Goal: Find specific page/section: Find specific page/section

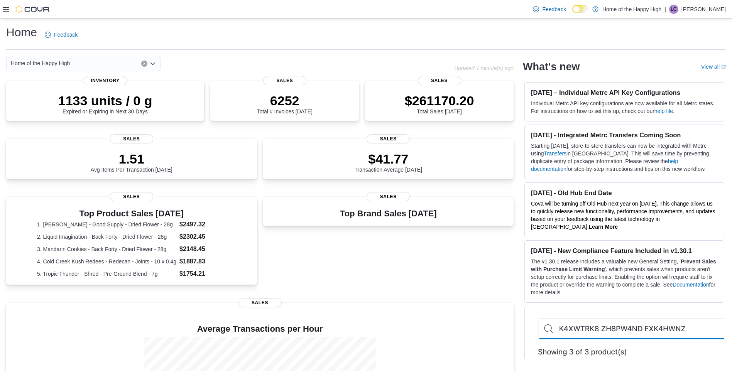
click at [4, 10] on icon at bounding box center [6, 9] width 6 height 6
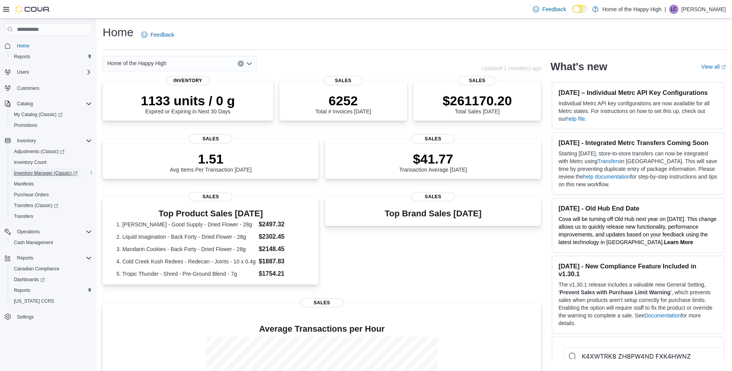
click at [55, 175] on span "Inventory Manager (Classic)" at bounding box center [46, 173] width 64 height 6
click at [53, 151] on span "Adjustments (Classic)" at bounding box center [39, 152] width 51 height 6
